Goal: Task Accomplishment & Management: Manage account settings

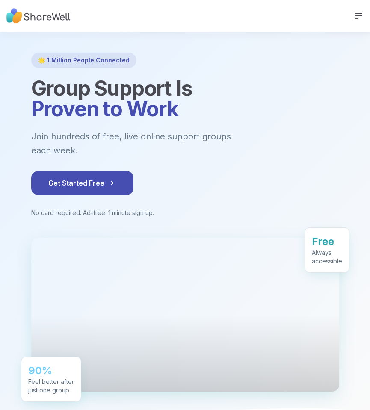
click at [106, 275] on div at bounding box center [185, 315] width 308 height 154
click at [106, 276] on div at bounding box center [185, 315] width 308 height 154
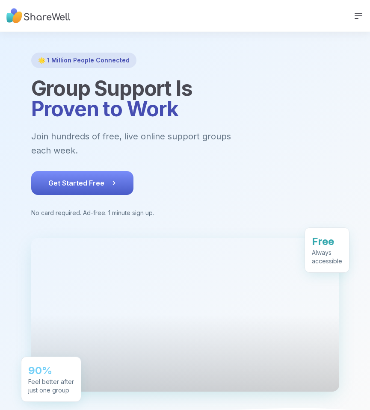
click at [90, 171] on button "Get Started Free" at bounding box center [82, 183] width 102 height 24
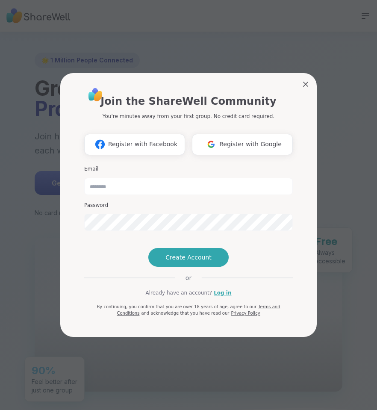
click at [90, 166] on h3 "Email" at bounding box center [188, 169] width 209 height 7
click at [199, 264] on button "Create Account" at bounding box center [188, 257] width 80 height 19
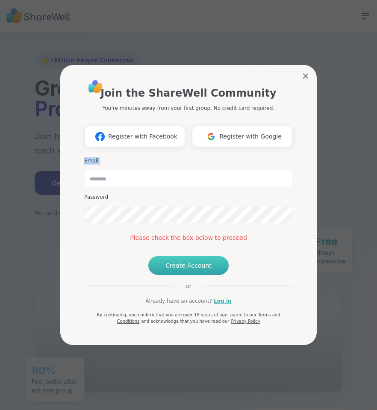
click at [189, 249] on div at bounding box center [189, 249] width 0 height 0
click at [197, 270] on span "Create Account" at bounding box center [189, 265] width 46 height 9
click at [224, 305] on link "Log in" at bounding box center [223, 301] width 18 height 8
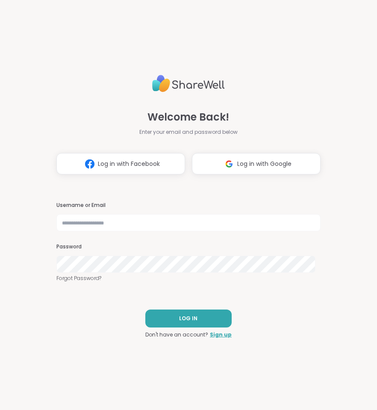
click at [224, 317] on button "LOG IN" at bounding box center [188, 319] width 86 height 18
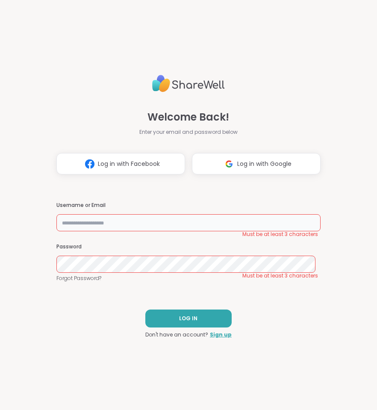
click at [105, 219] on input "text" at bounding box center [188, 222] width 264 height 17
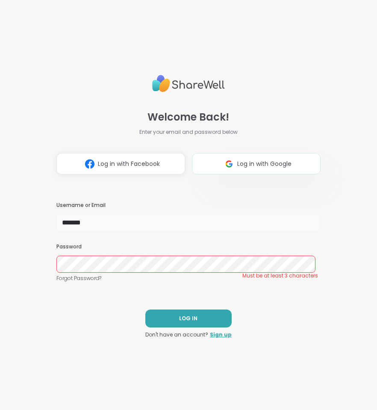
type input "*******"
click at [268, 169] on button "Log in with Google" at bounding box center [256, 163] width 129 height 21
click at [179, 317] on span "LOG IN" at bounding box center [188, 319] width 18 height 8
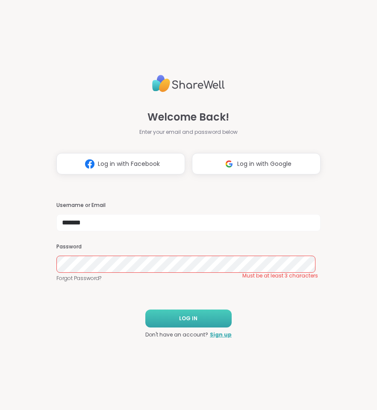
click at [179, 317] on span "LOG IN" at bounding box center [188, 319] width 18 height 8
click at [87, 279] on link "Forgot Password?" at bounding box center [188, 279] width 264 height 8
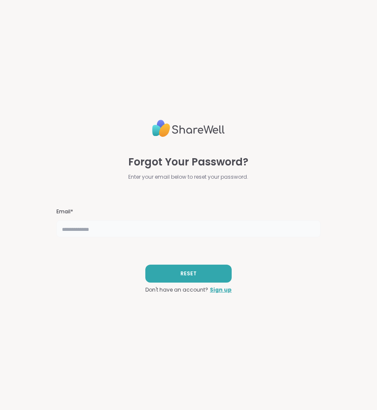
click at [83, 226] on input "text" at bounding box center [188, 228] width 264 height 17
type input "**********"
click at [194, 270] on button "RESET" at bounding box center [188, 274] width 86 height 18
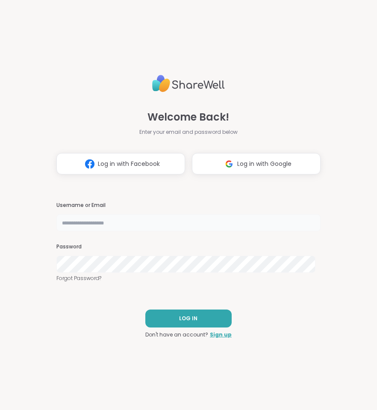
click at [88, 224] on input "text" at bounding box center [188, 222] width 264 height 17
type input "**********"
click at [175, 322] on button "LOG IN" at bounding box center [188, 319] width 86 height 18
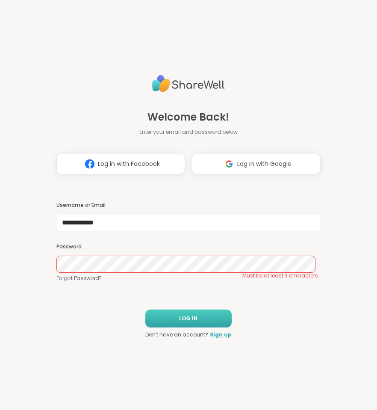
click at [175, 322] on button "LOG IN" at bounding box center [188, 319] width 86 height 18
click at [175, 321] on button "LOG IN" at bounding box center [188, 319] width 86 height 18
click at [198, 317] on button "LOG IN" at bounding box center [188, 319] width 86 height 18
click at [85, 277] on link "Forgot Password?" at bounding box center [188, 279] width 264 height 8
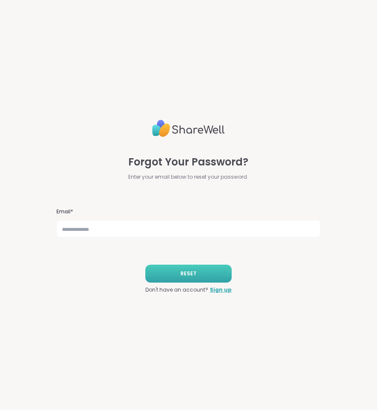
click at [184, 279] on button "RESET" at bounding box center [188, 274] width 86 height 18
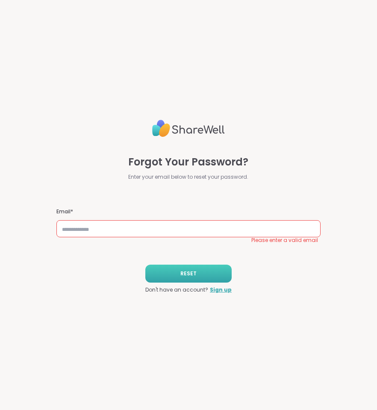
click at [184, 279] on button "RESET" at bounding box center [188, 274] width 86 height 18
click at [92, 233] on input "text" at bounding box center [188, 228] width 264 height 17
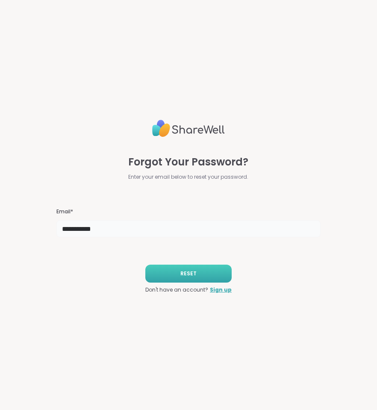
type input "**********"
click at [194, 277] on button "RESET" at bounding box center [188, 274] width 86 height 18
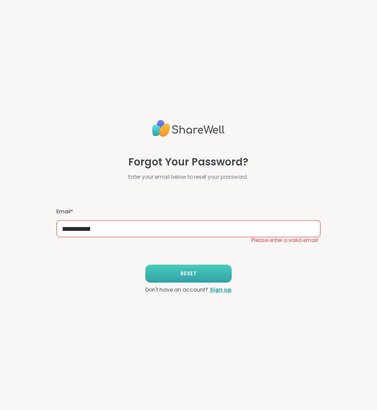
click at [194, 277] on button "RESET" at bounding box center [188, 274] width 86 height 18
